Goal: Find specific page/section: Find specific page/section

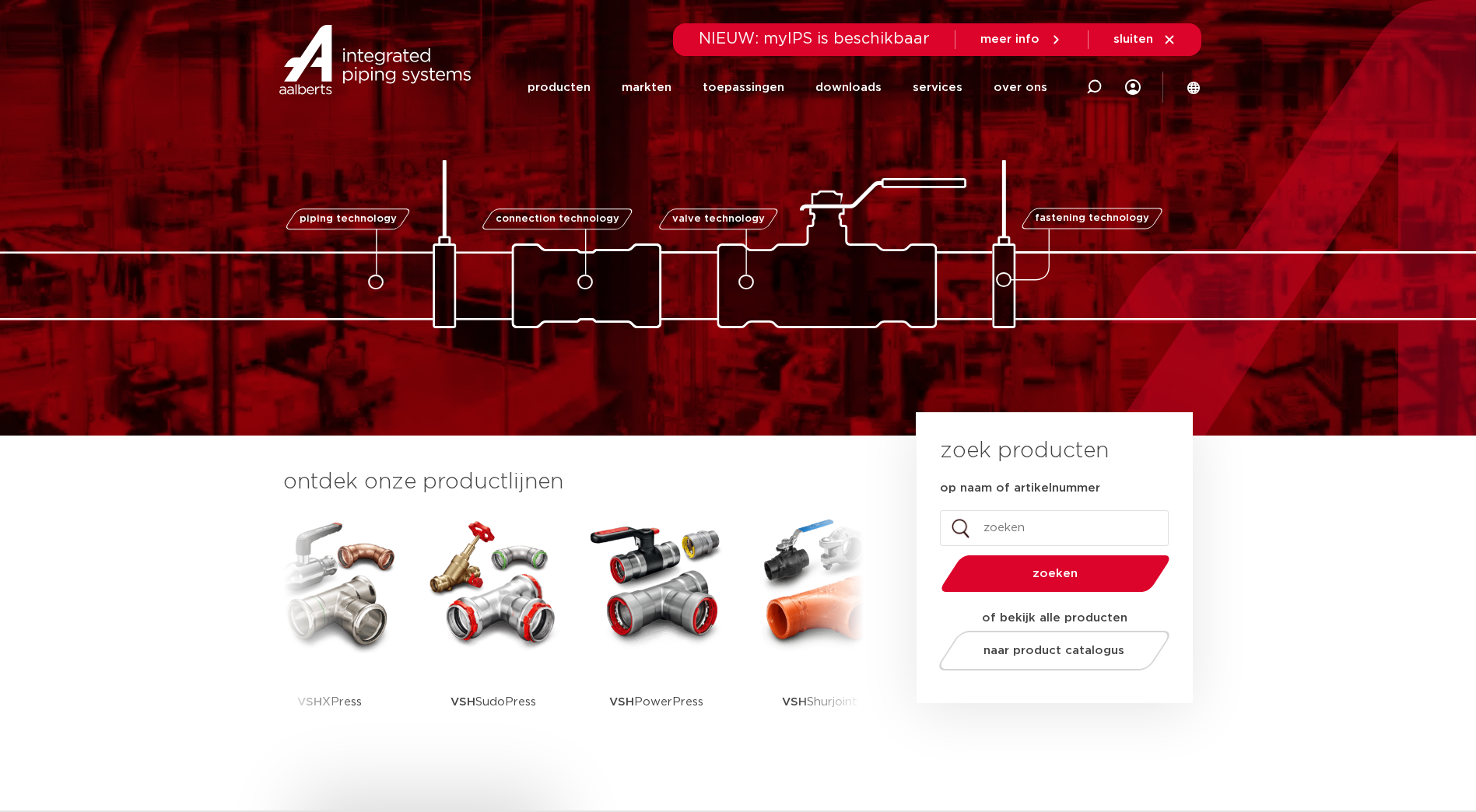
click at [1075, 536] on input "op naam of artikelnummer" at bounding box center [1053, 529] width 229 height 36
paste input "6340061"
type input "6340061"
click at [934, 554] on button "zoeken" at bounding box center [1054, 573] width 241 height 40
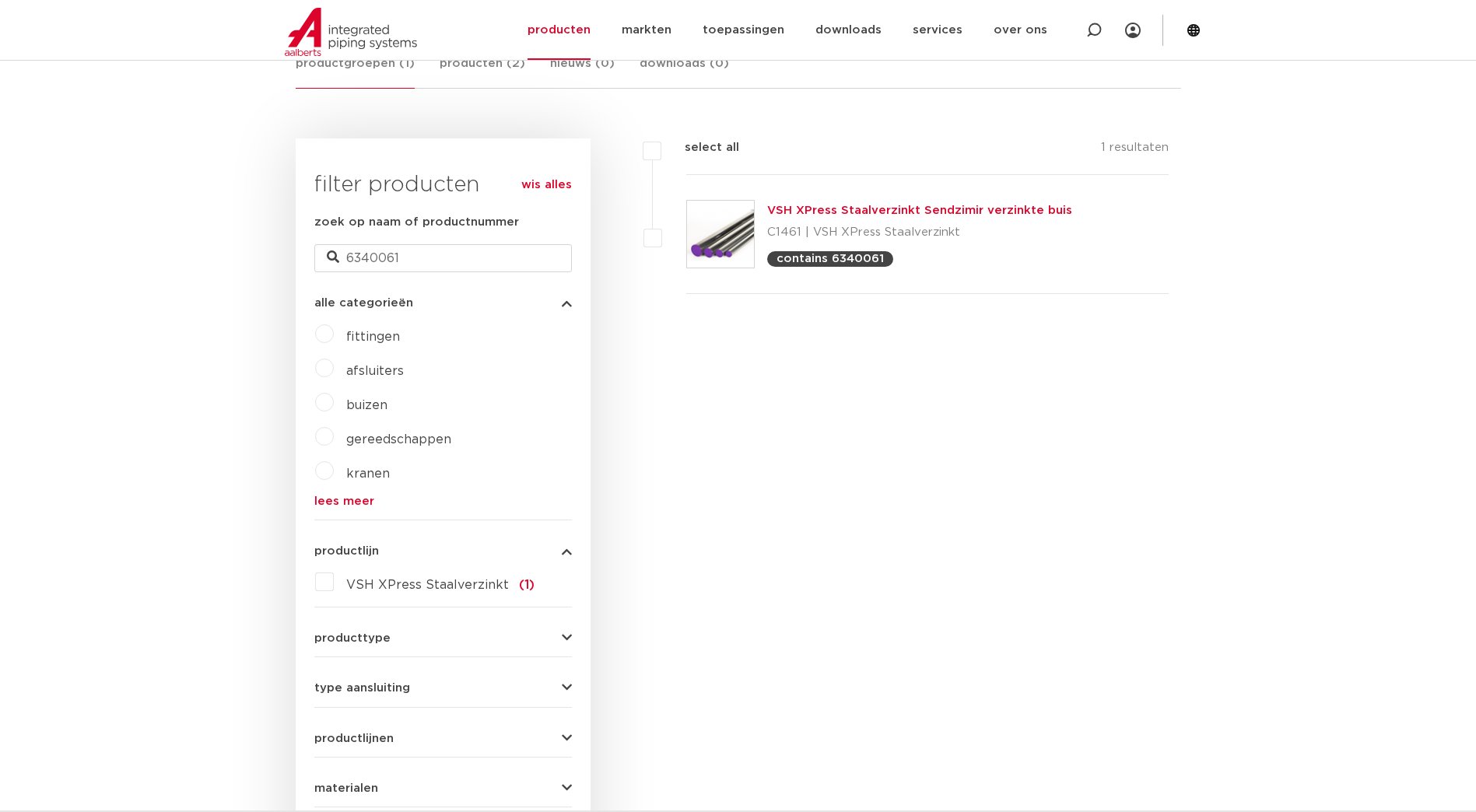
click at [942, 211] on link "VSH XPress Staalverzinkt Sendzimir verzinkte buis" at bounding box center [920, 210] width 305 height 12
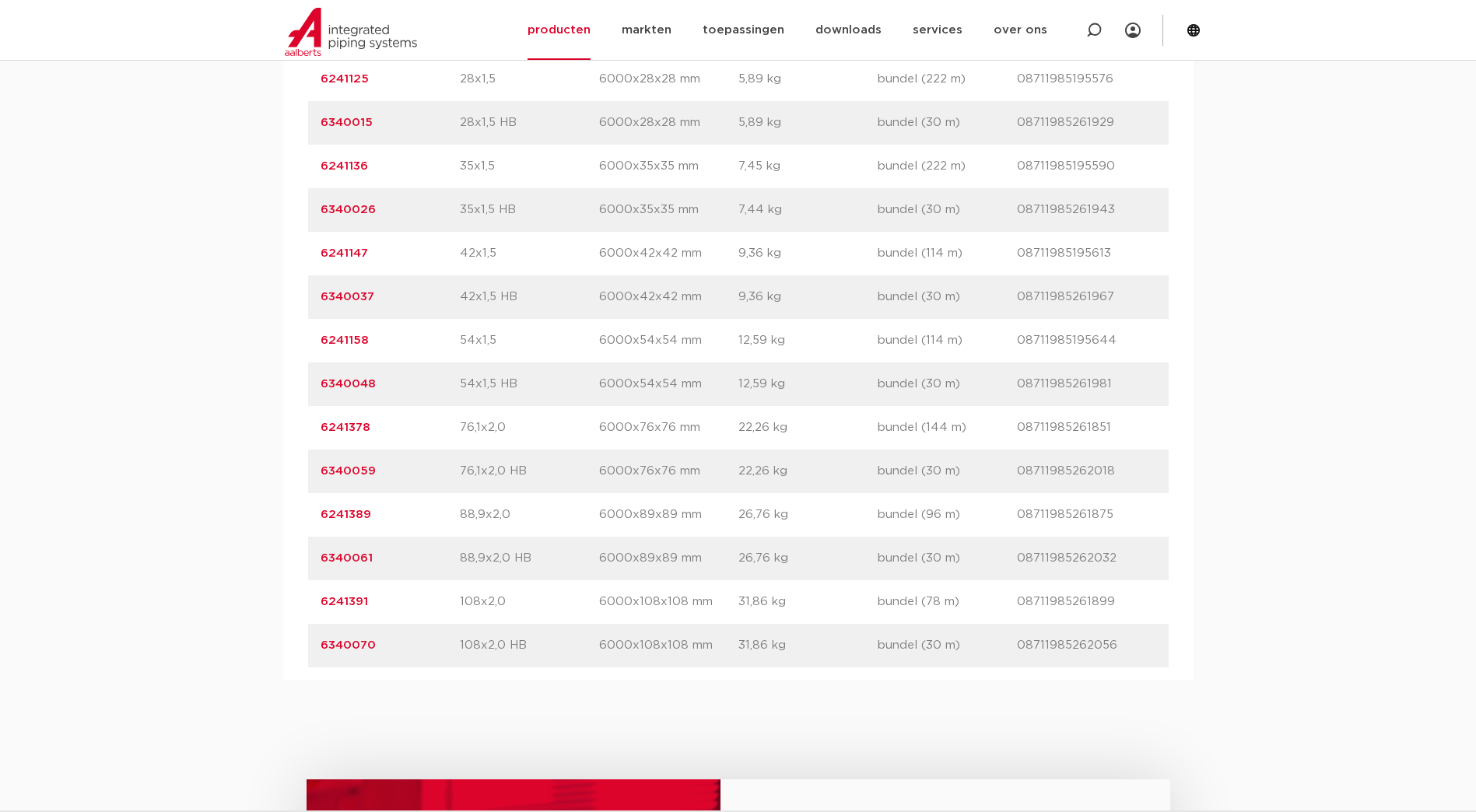
scroll to position [1322, 0]
